Goal: Information Seeking & Learning: Understand process/instructions

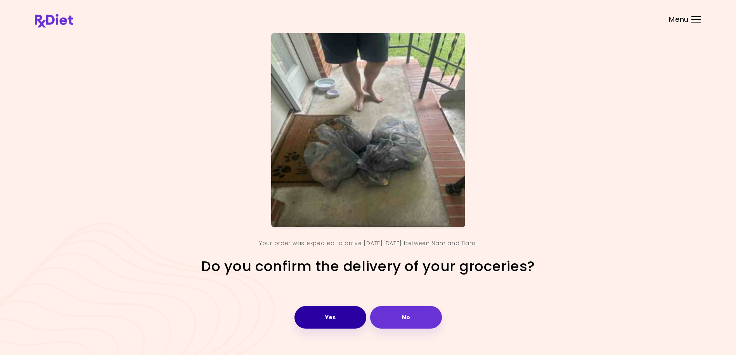
click at [341, 316] on button "Yes" at bounding box center [331, 317] width 72 height 23
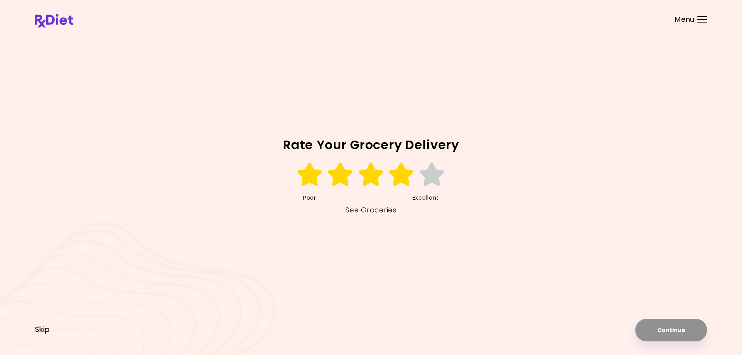
click at [406, 176] on icon at bounding box center [401, 174] width 27 height 23
click at [673, 331] on button "Continue" at bounding box center [671, 330] width 72 height 23
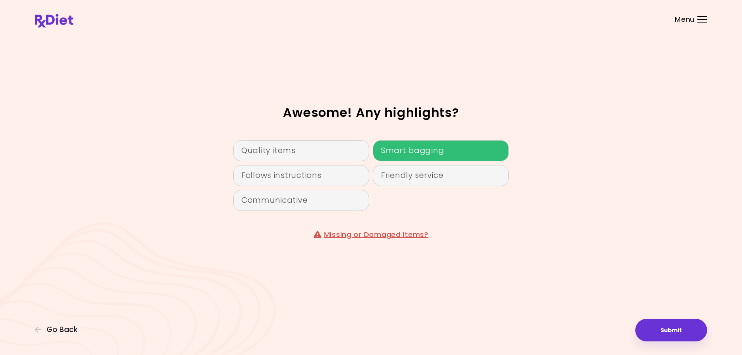
click at [433, 152] on div "Smart bagging" at bounding box center [441, 150] width 136 height 21
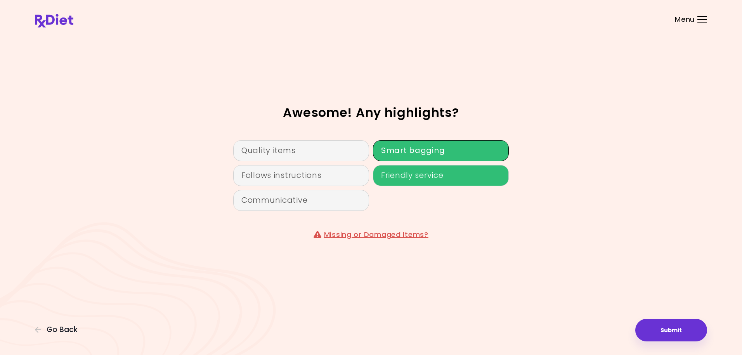
click at [423, 175] on div "Friendly service" at bounding box center [441, 175] width 136 height 21
click at [669, 328] on button "Submit" at bounding box center [671, 330] width 72 height 23
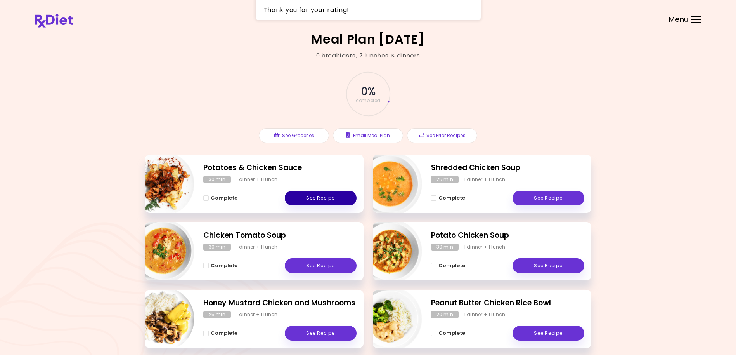
click at [316, 196] on link "See Recipe" at bounding box center [321, 198] width 72 height 15
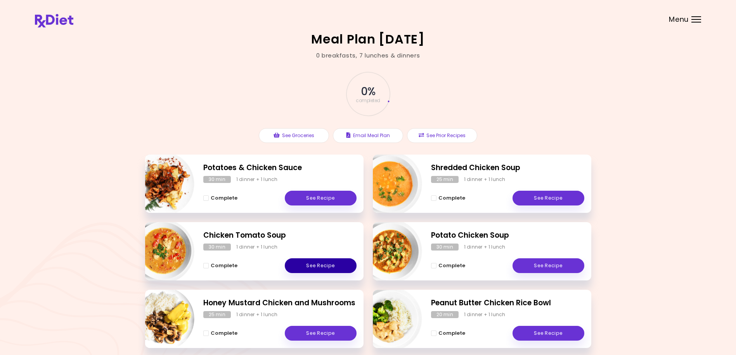
click at [319, 267] on link "See Recipe" at bounding box center [321, 265] width 72 height 15
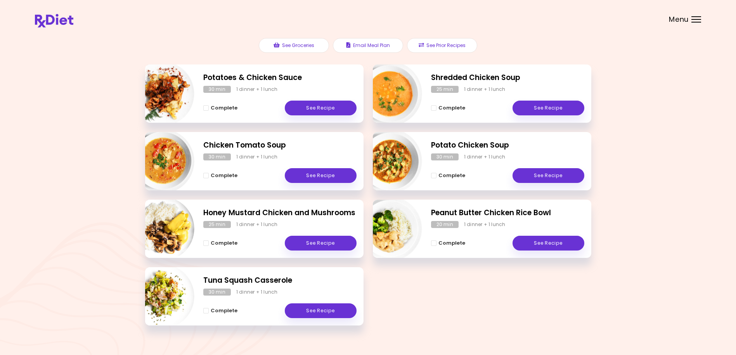
scroll to position [103, 0]
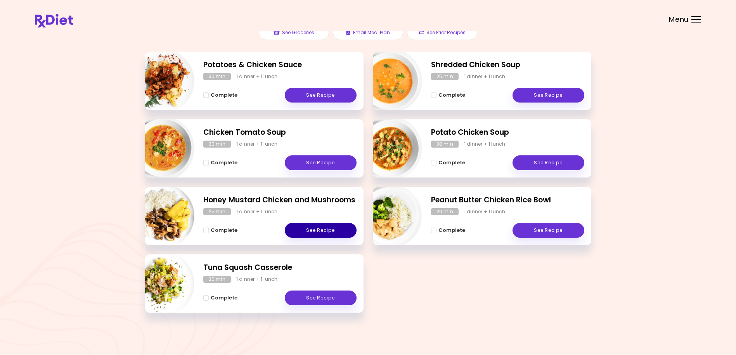
click at [332, 227] on link "See Recipe" at bounding box center [321, 230] width 72 height 15
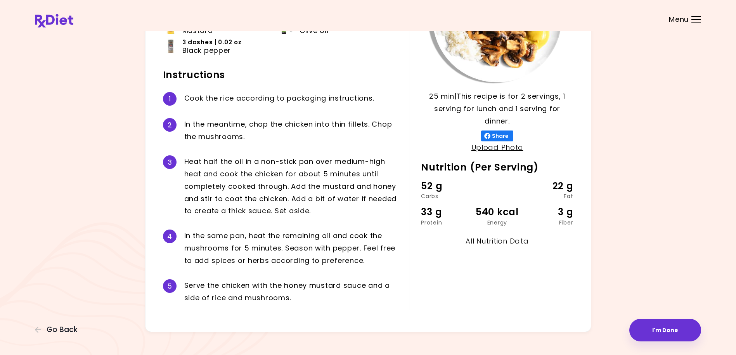
scroll to position [135, 0]
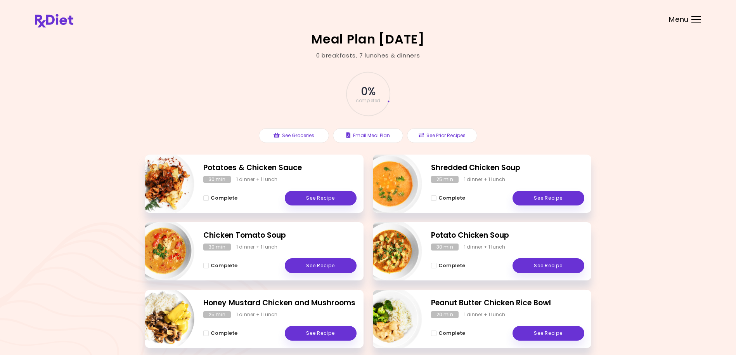
scroll to position [103, 0]
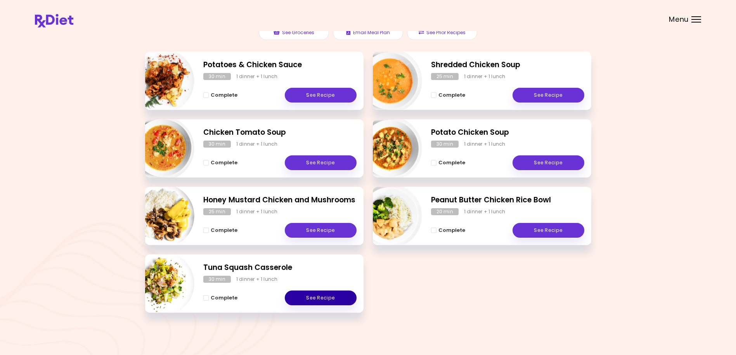
click at [325, 297] on link "See Recipe" at bounding box center [321, 297] width 72 height 15
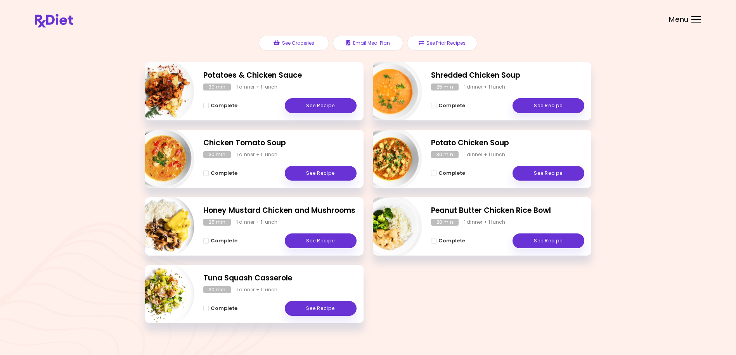
scroll to position [103, 0]
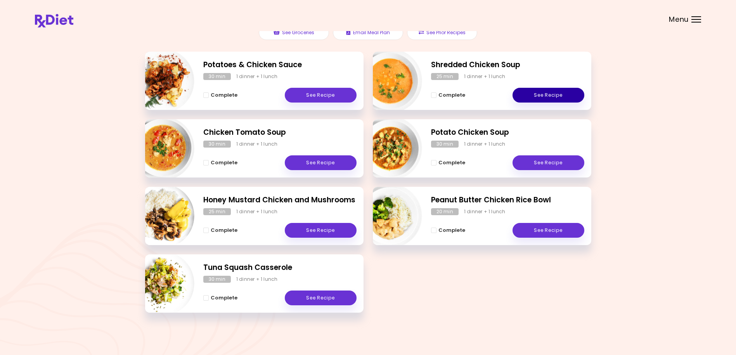
click at [558, 97] on link "See Recipe" at bounding box center [549, 95] width 72 height 15
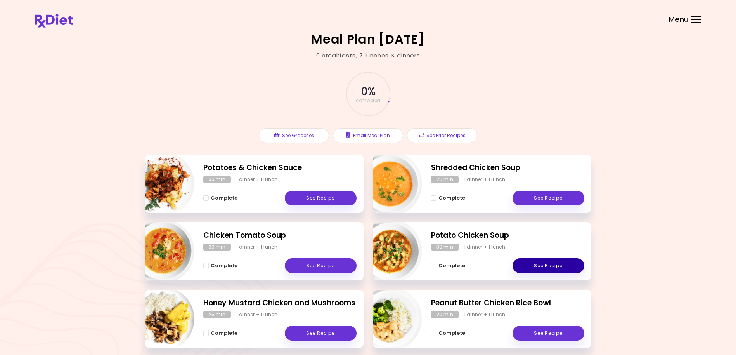
click at [543, 264] on link "See Recipe" at bounding box center [549, 265] width 72 height 15
click at [533, 331] on link "See Recipe" at bounding box center [549, 333] width 72 height 15
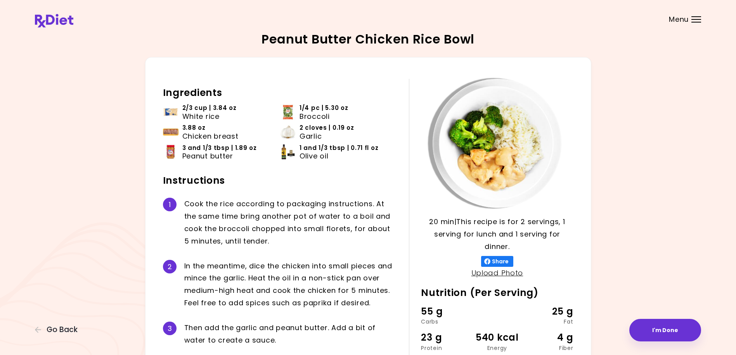
scroll to position [89, 0]
